Goal: Register for event/course

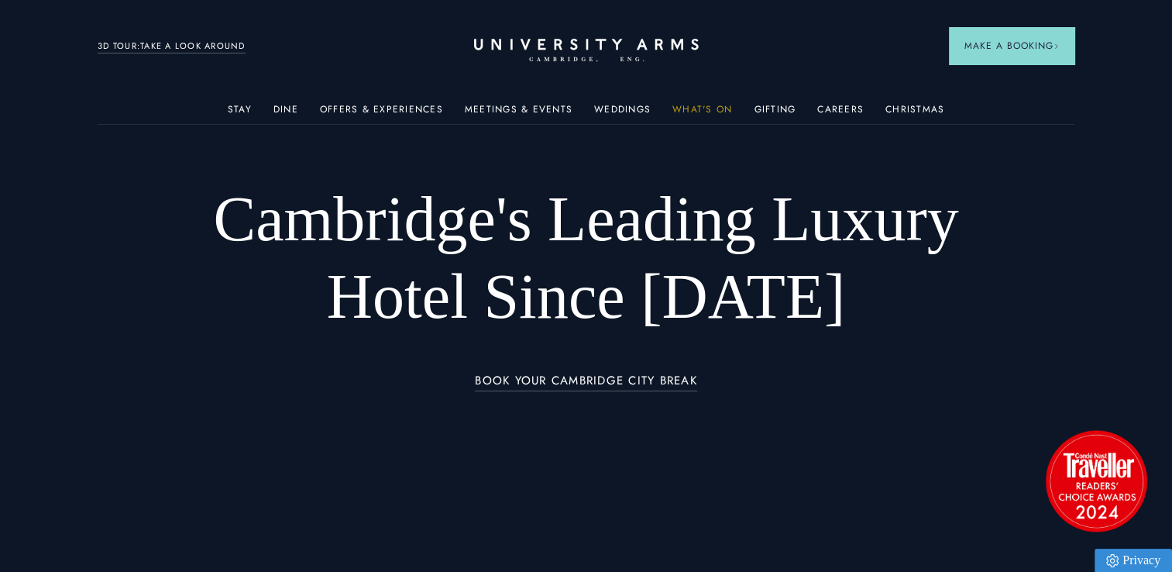
click at [709, 110] on link "What's On" at bounding box center [702, 114] width 60 height 20
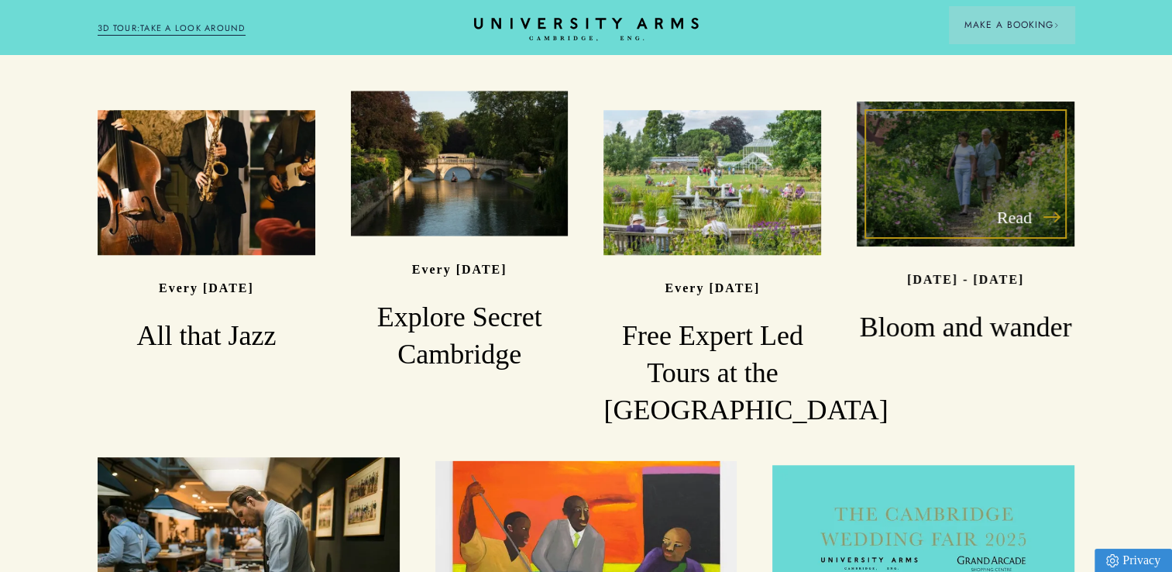
scroll to position [1549, 0]
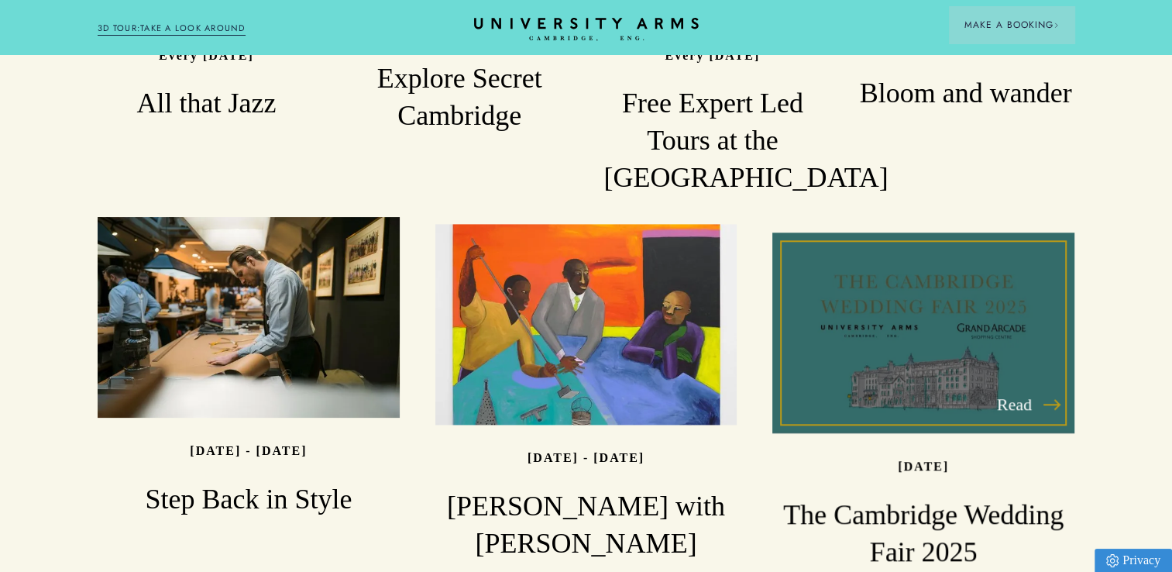
click at [964, 269] on div "Read" at bounding box center [923, 332] width 302 height 201
